Goal: Task Accomplishment & Management: Manage account settings

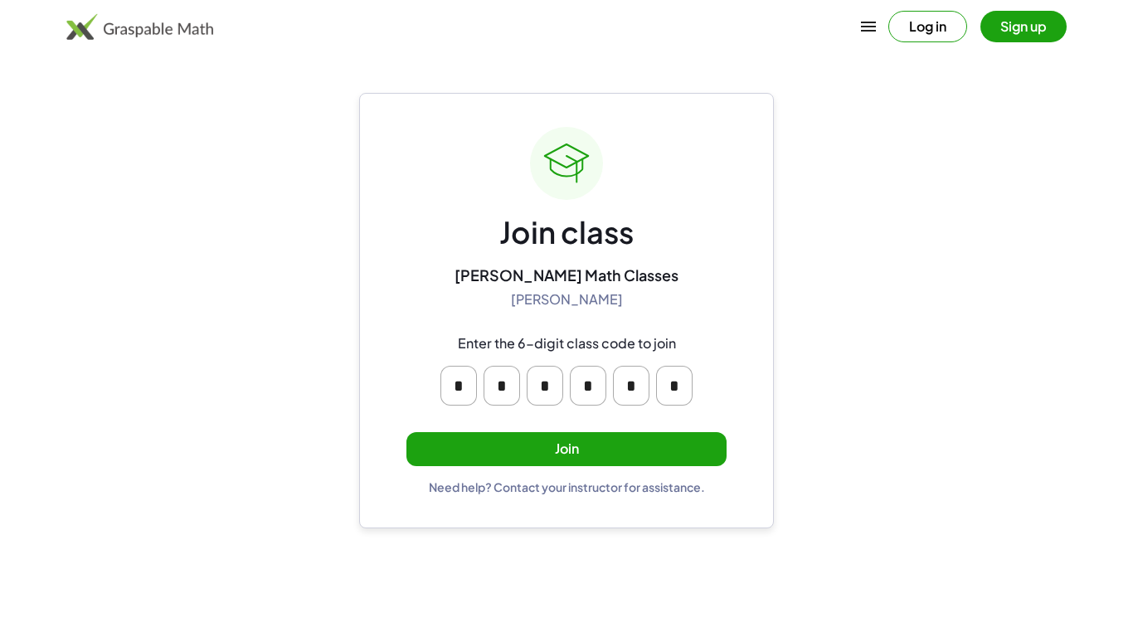
drag, startPoint x: 549, startPoint y: 444, endPoint x: 297, endPoint y: 443, distance: 252.2
click at [297, 443] on main "Join class [PERSON_NAME] Math Classes [PERSON_NAME] Enter the 6-digit class cod…" at bounding box center [566, 318] width 1133 height 637
click at [406, 432] on button "Join" at bounding box center [566, 449] width 320 height 34
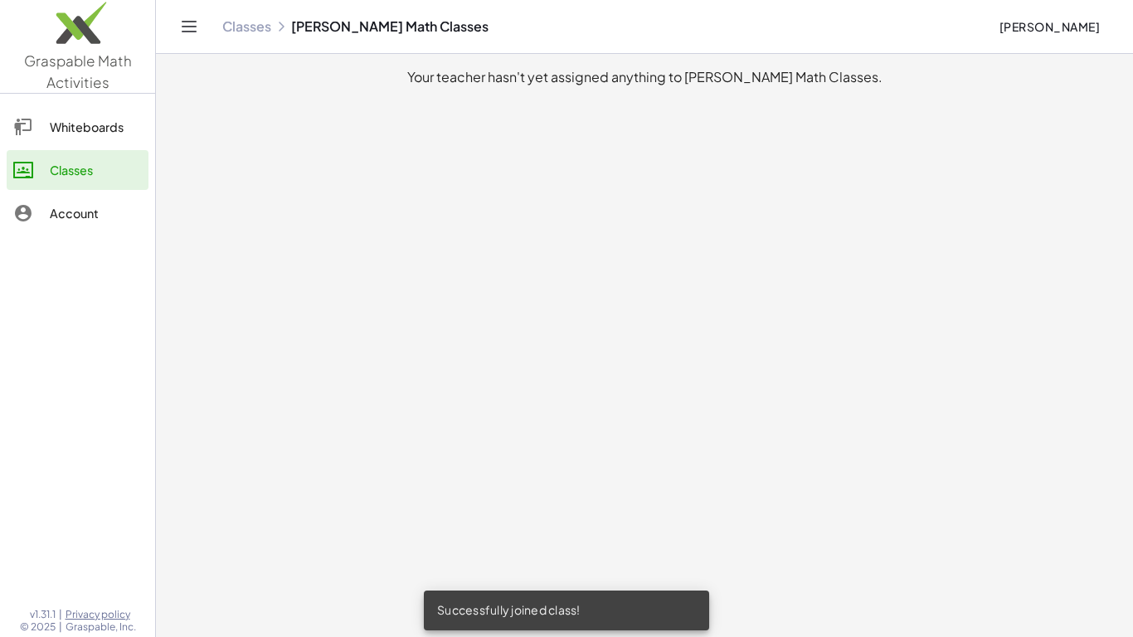
click at [115, 143] on link "Whiteboards" at bounding box center [78, 127] width 142 height 40
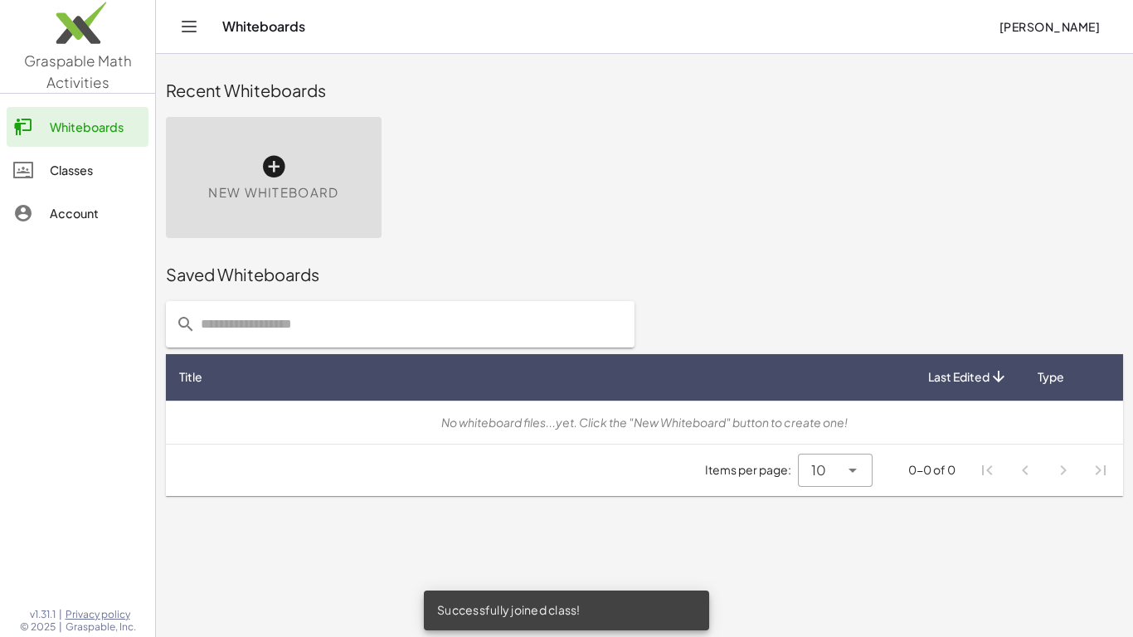
click at [111, 173] on div "Classes" at bounding box center [96, 170] width 92 height 20
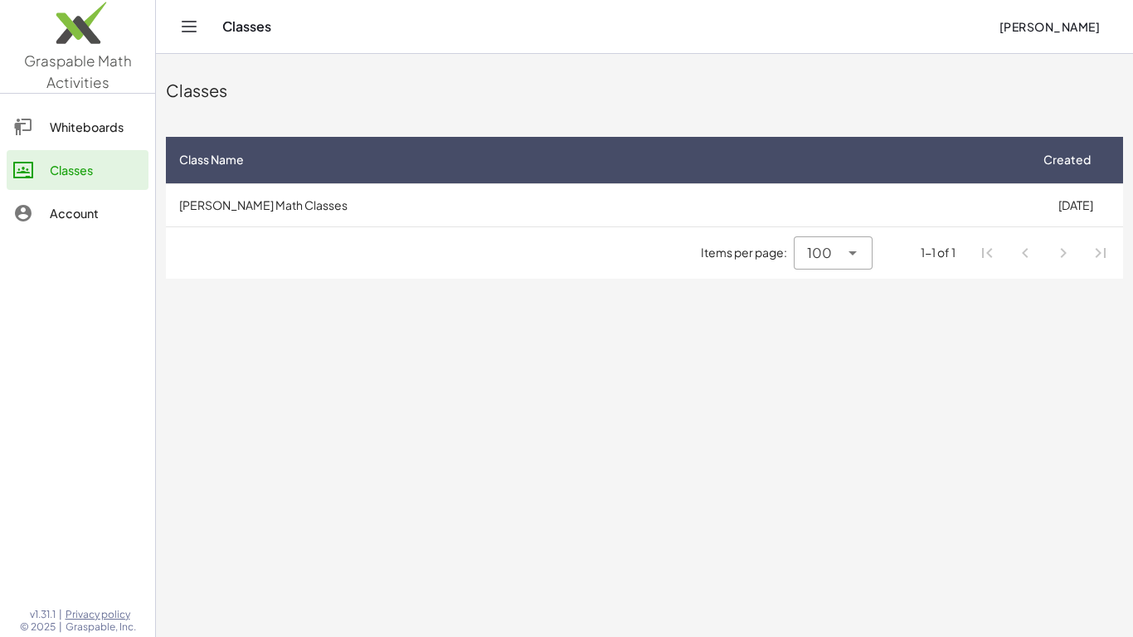
click at [817, 251] on span "100" at bounding box center [819, 253] width 25 height 20
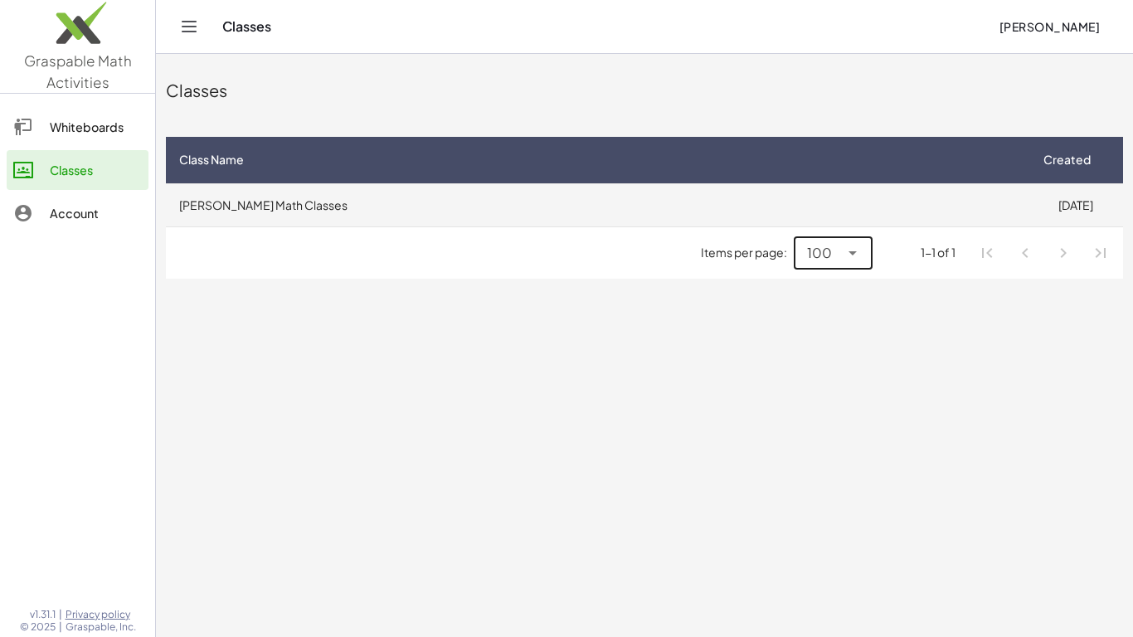
click at [584, 208] on td "[PERSON_NAME] Math Classes" at bounding box center [597, 204] width 862 height 43
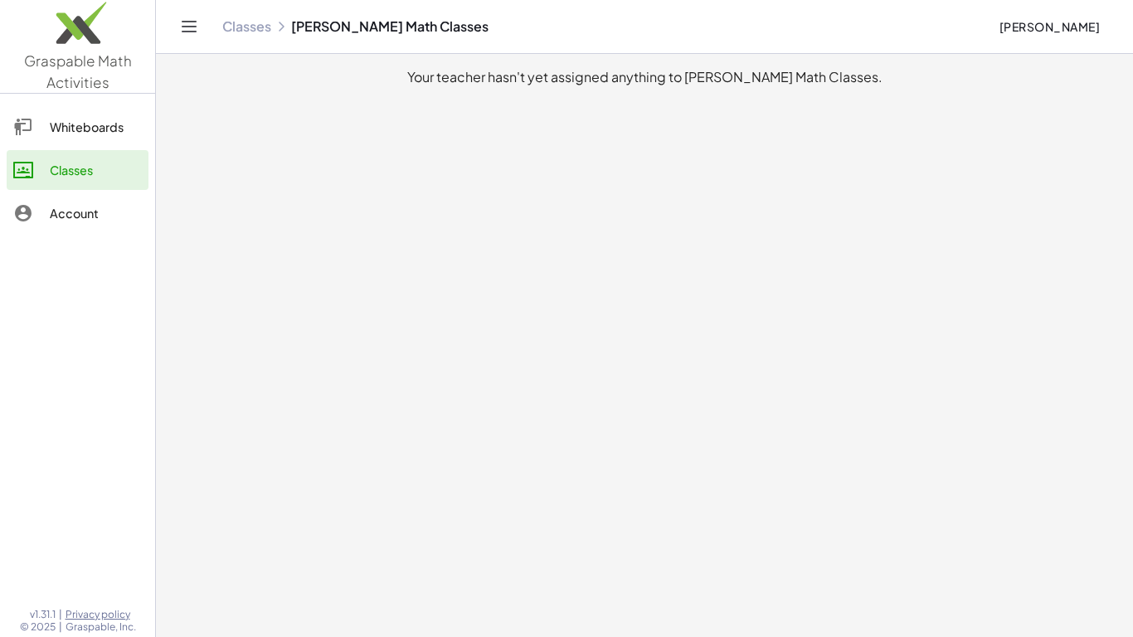
click at [79, 105] on div "Whiteboards Classes Account" at bounding box center [77, 171] width 155 height 143
click at [82, 122] on div "Whiteboards" at bounding box center [96, 127] width 92 height 20
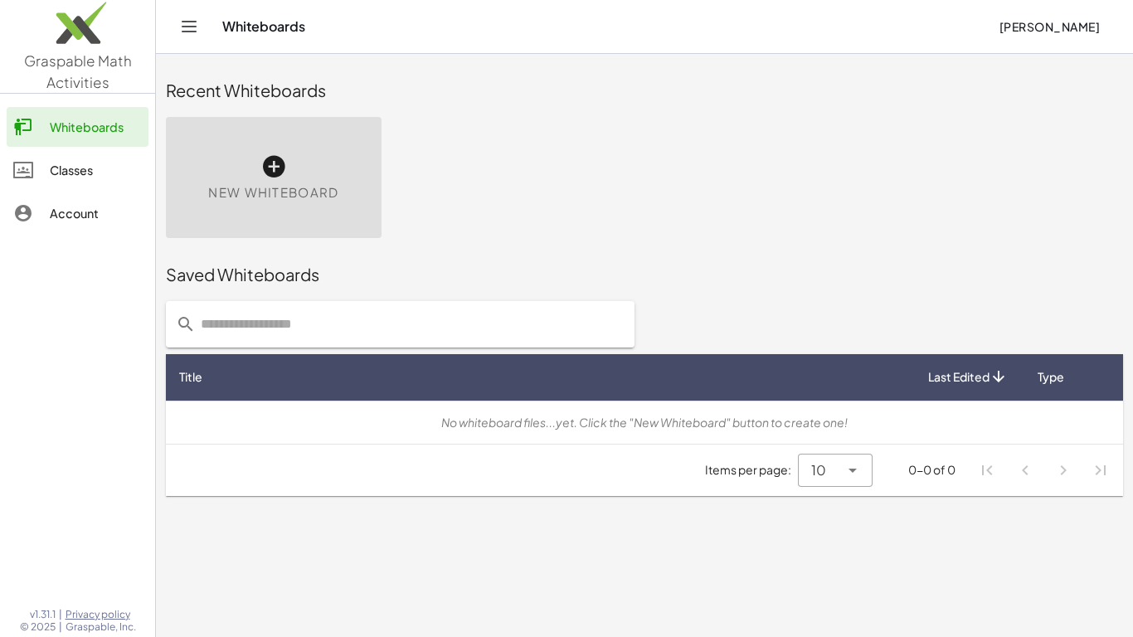
click at [80, 217] on div "Account" at bounding box center [96, 213] width 92 height 20
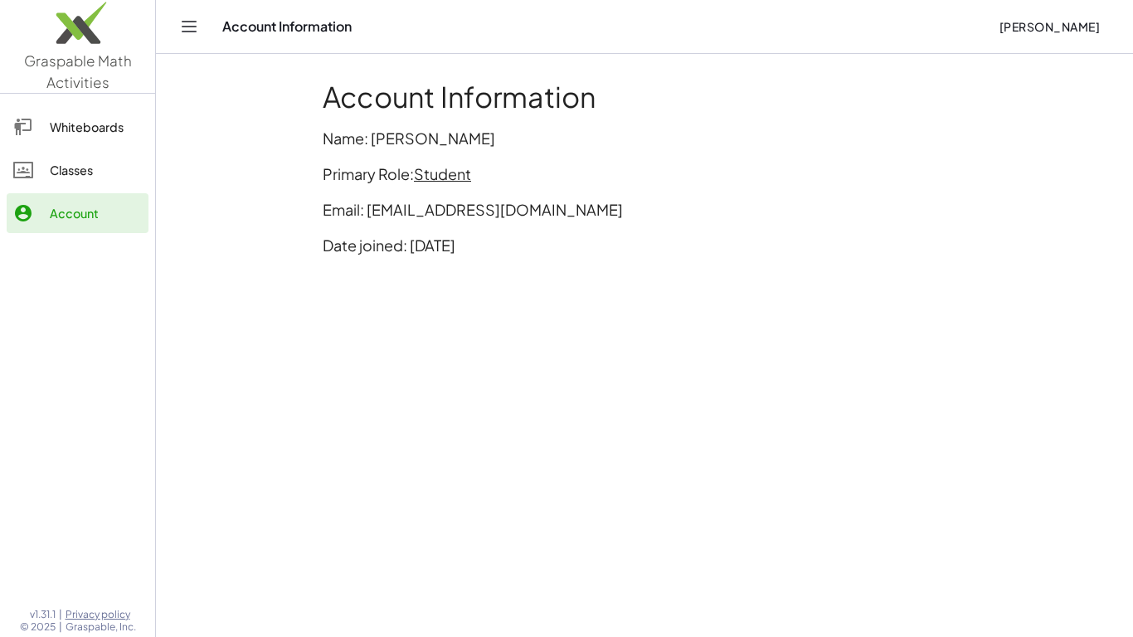
click at [103, 180] on link "Classes" at bounding box center [78, 170] width 142 height 40
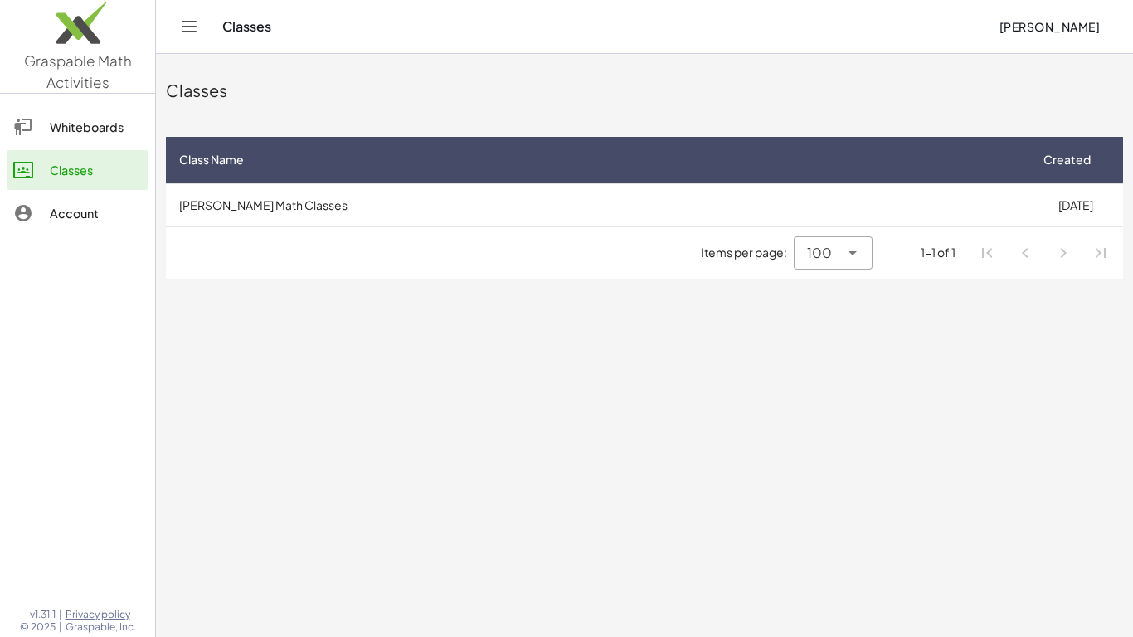
click at [126, 185] on link "Classes" at bounding box center [78, 170] width 142 height 40
